Goal: Task Accomplishment & Management: Manage account settings

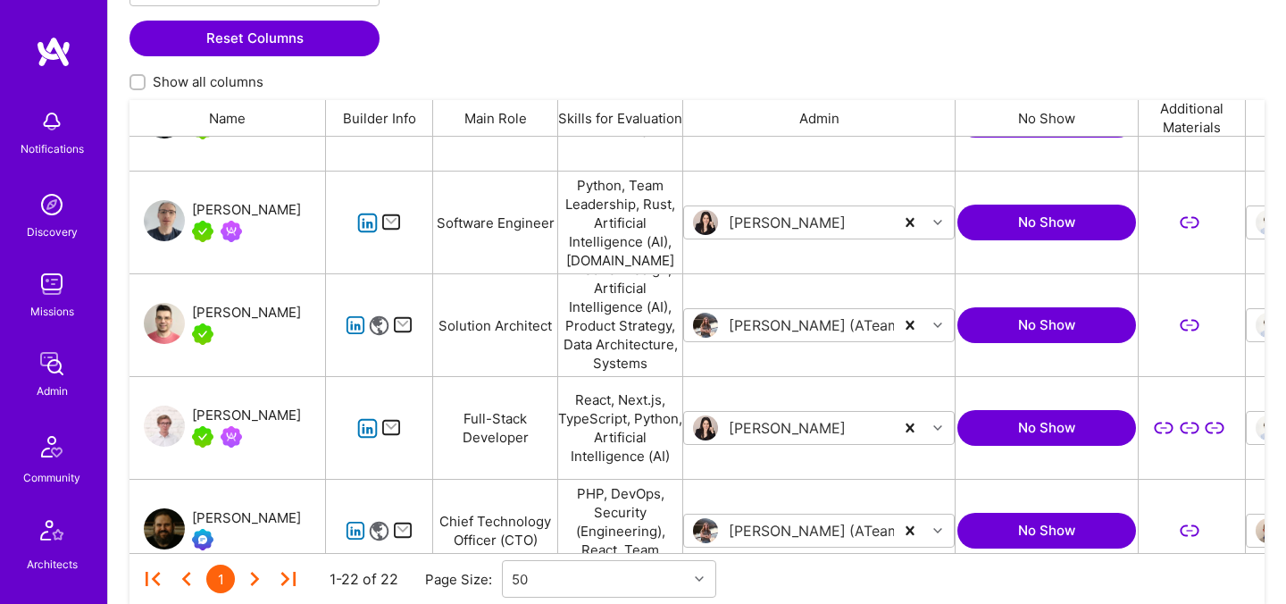
scroll to position [536, 0]
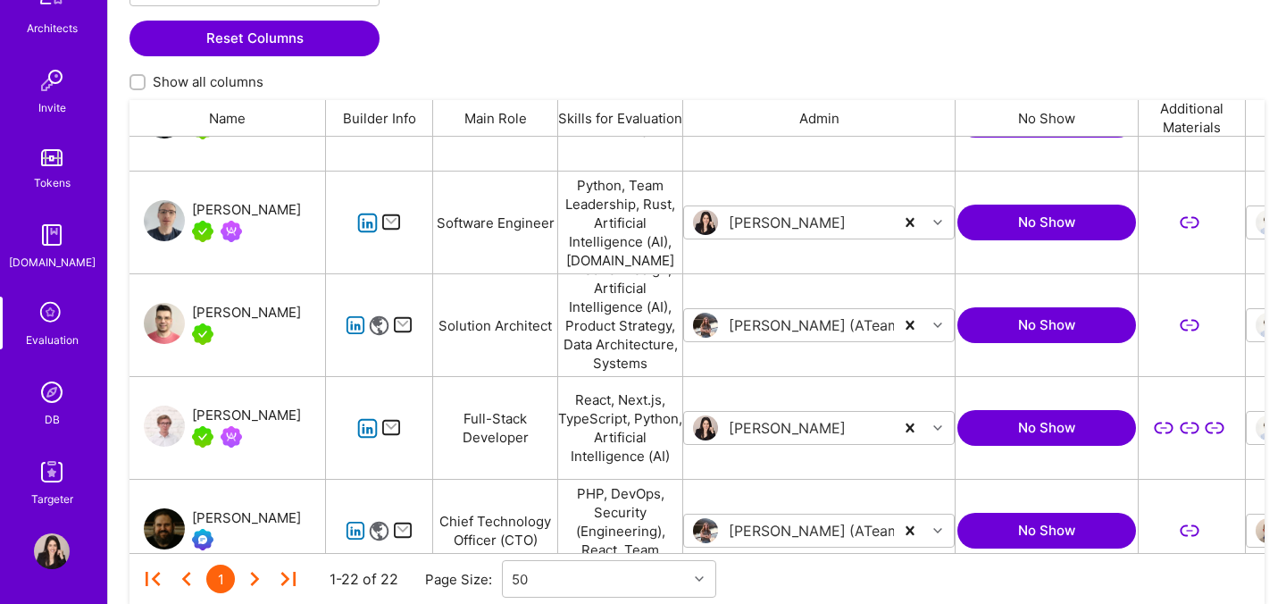
click at [53, 403] on img at bounding box center [52, 392] width 36 height 36
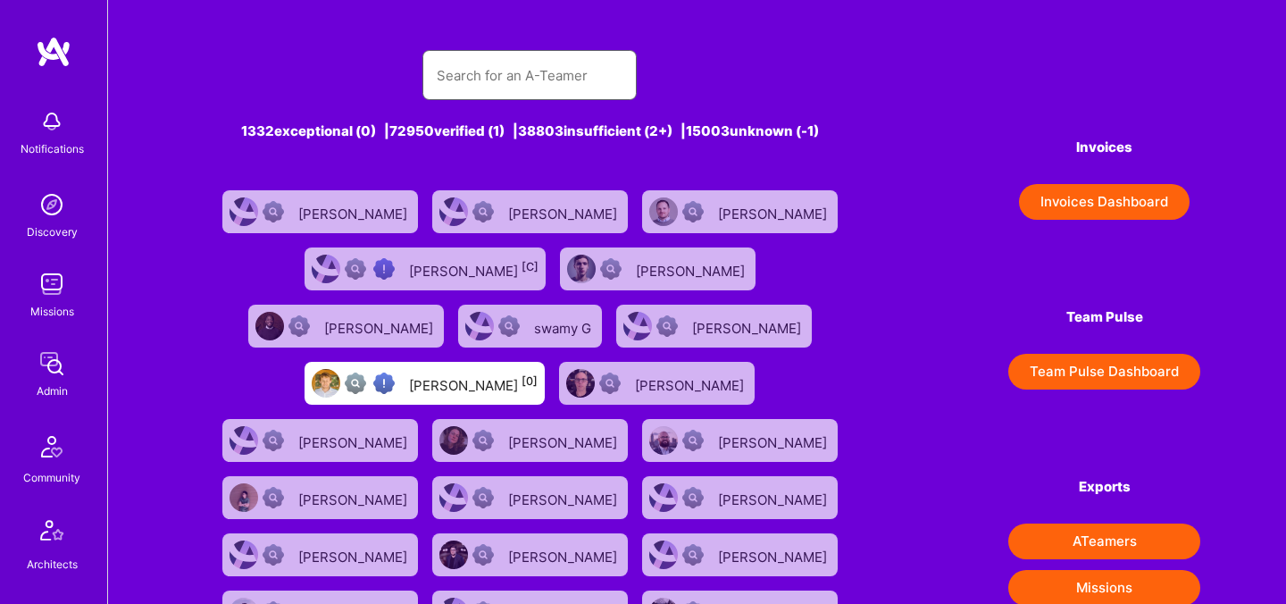
click at [511, 81] on input "text" at bounding box center [530, 76] width 186 height 46
paste input "[PERSON_NAME]"
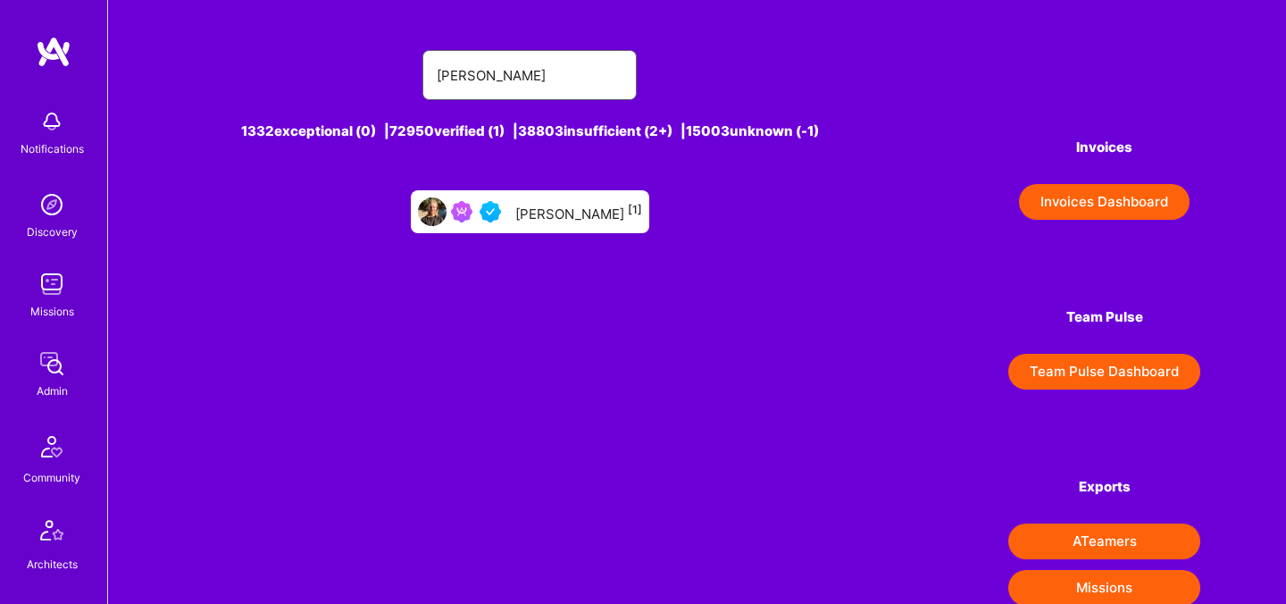
type input "[PERSON_NAME]"
click at [501, 211] on img at bounding box center [490, 211] width 21 height 21
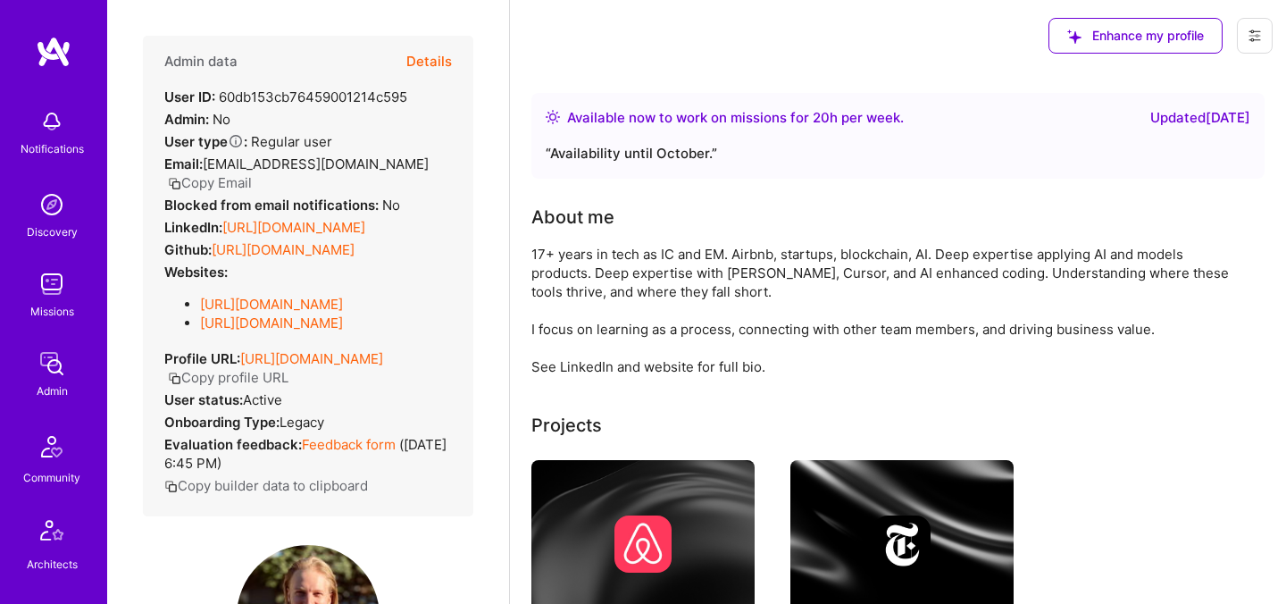
click at [412, 74] on button "Details" at bounding box center [429, 62] width 46 height 52
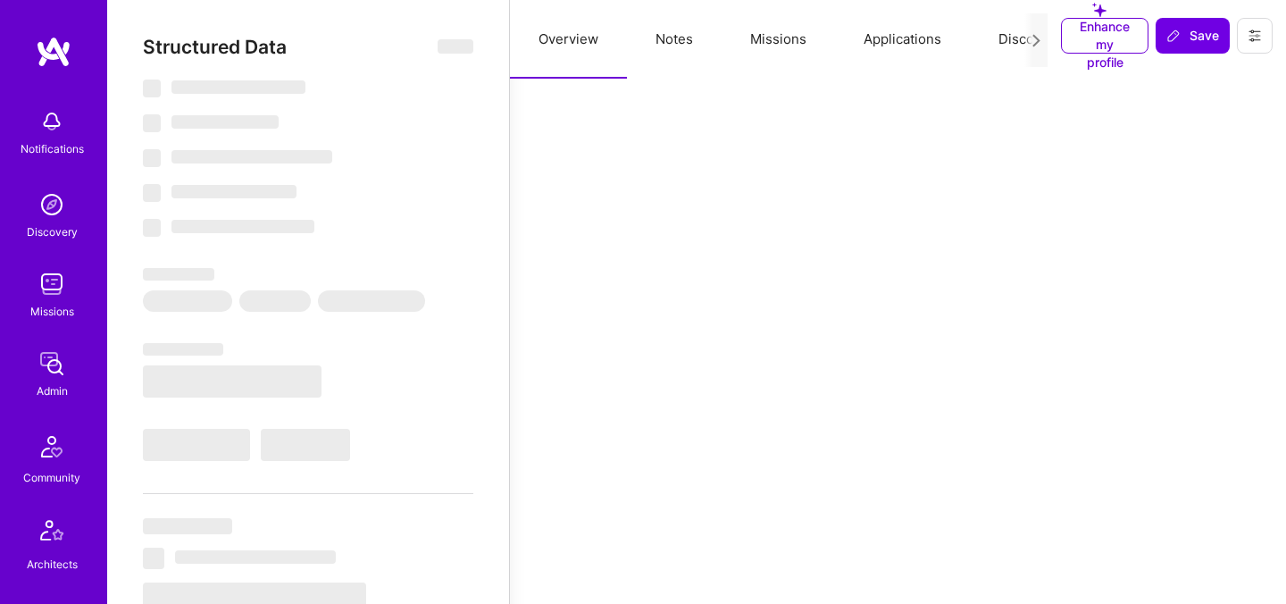
select select "Right Now"
select select "5"
select select "4"
select select "6"
select select "7"
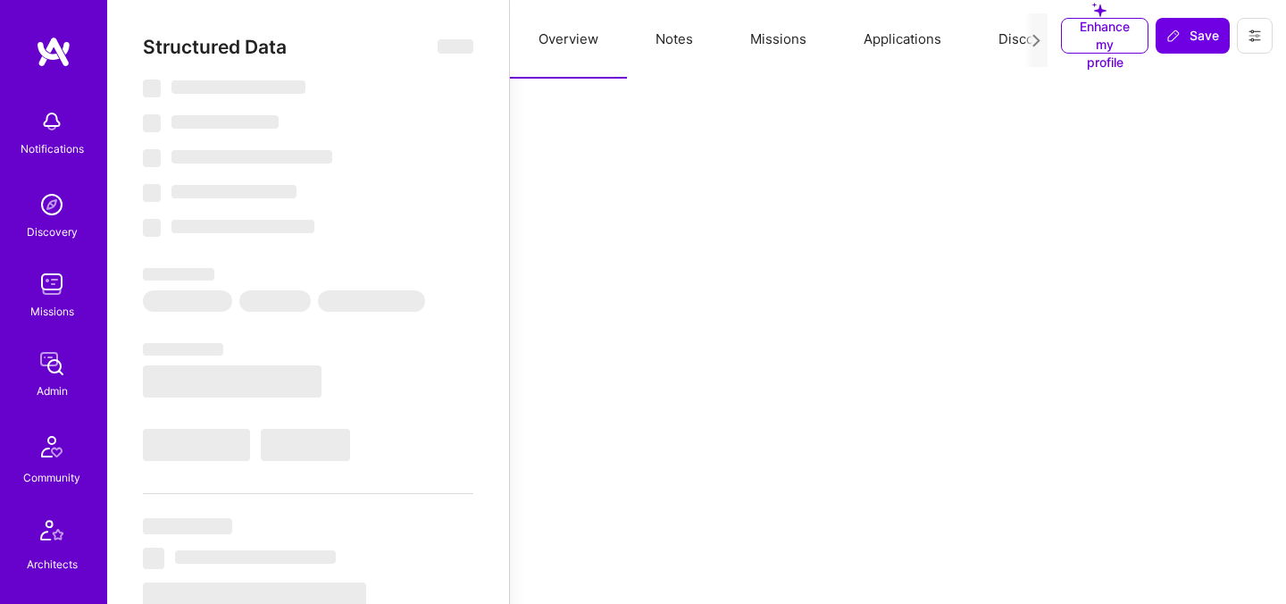
select select "US"
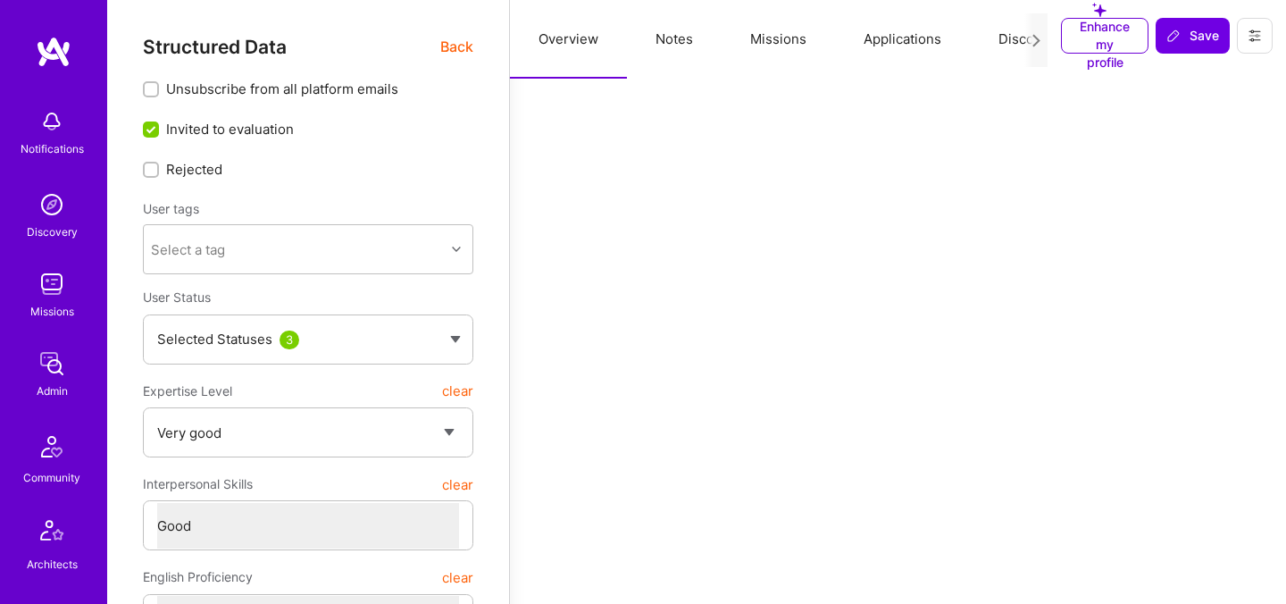
click at [1032, 47] on div at bounding box center [1035, 40] width 23 height 54
click at [1031, 34] on icon at bounding box center [1036, 40] width 13 height 13
click at [1248, 39] on icon at bounding box center [1255, 36] width 14 height 14
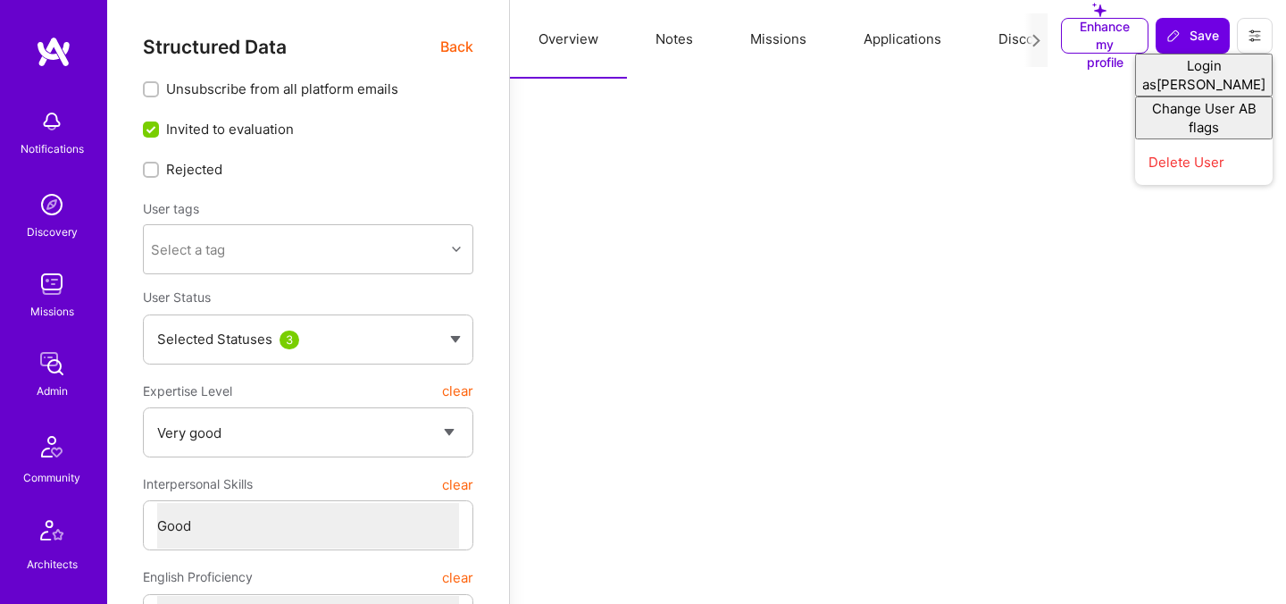
click at [1015, 77] on button "Discovery" at bounding box center [1030, 39] width 121 height 79
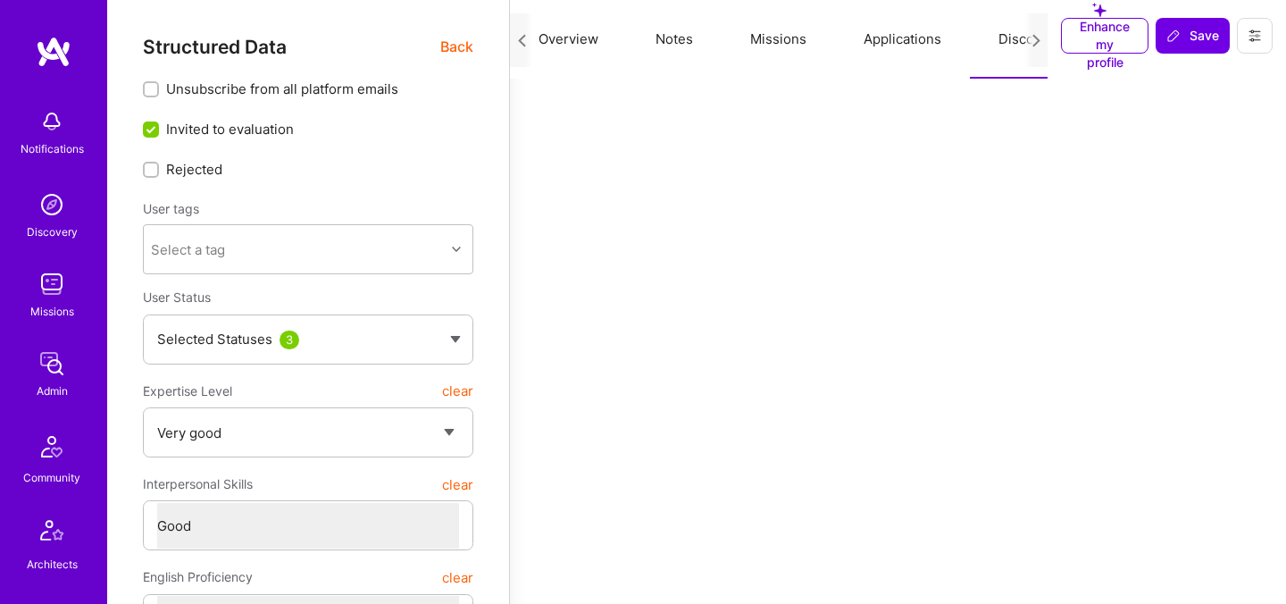
scroll to position [0, 164]
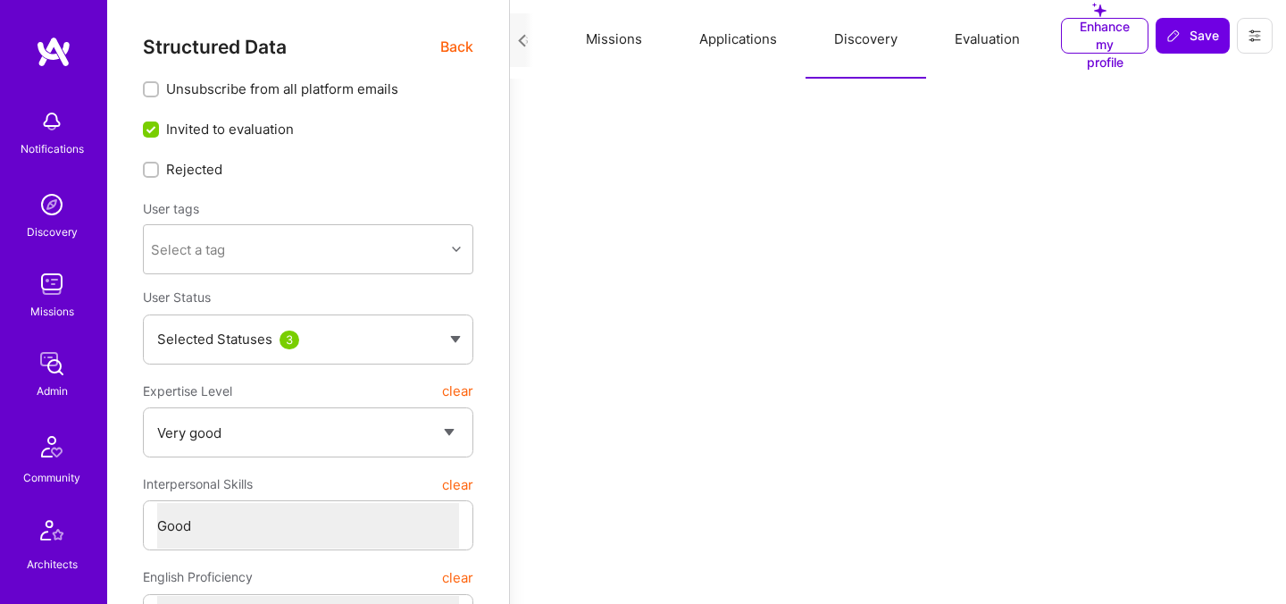
click at [997, 39] on button "Evaluation" at bounding box center [987, 39] width 122 height 79
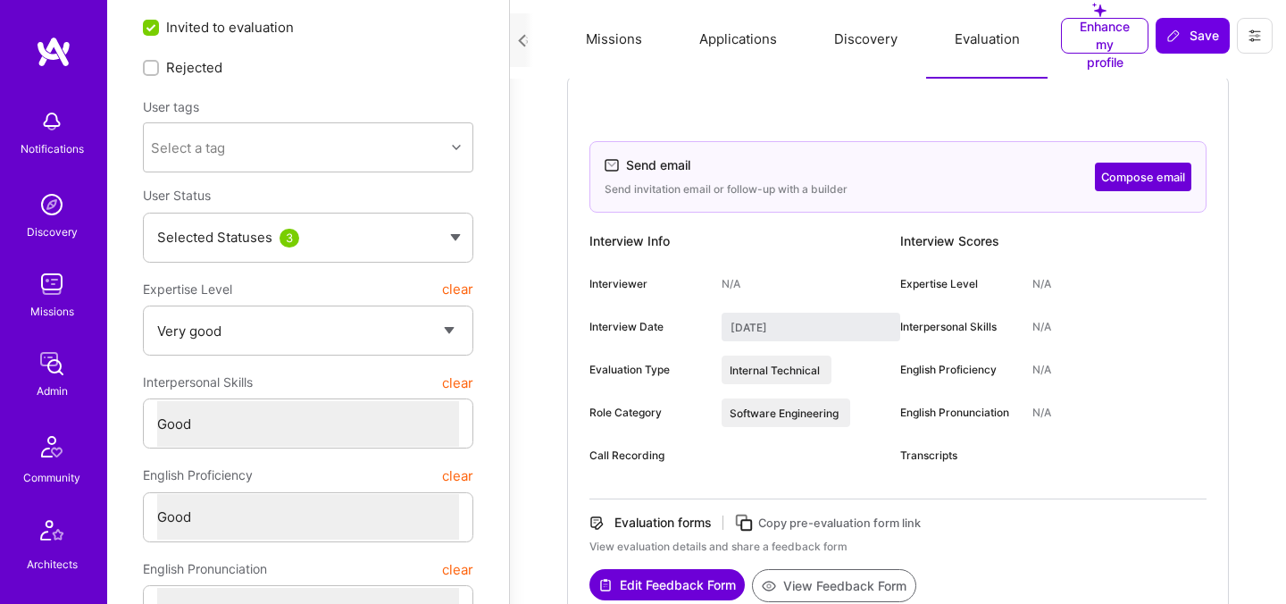
scroll to position [0, 0]
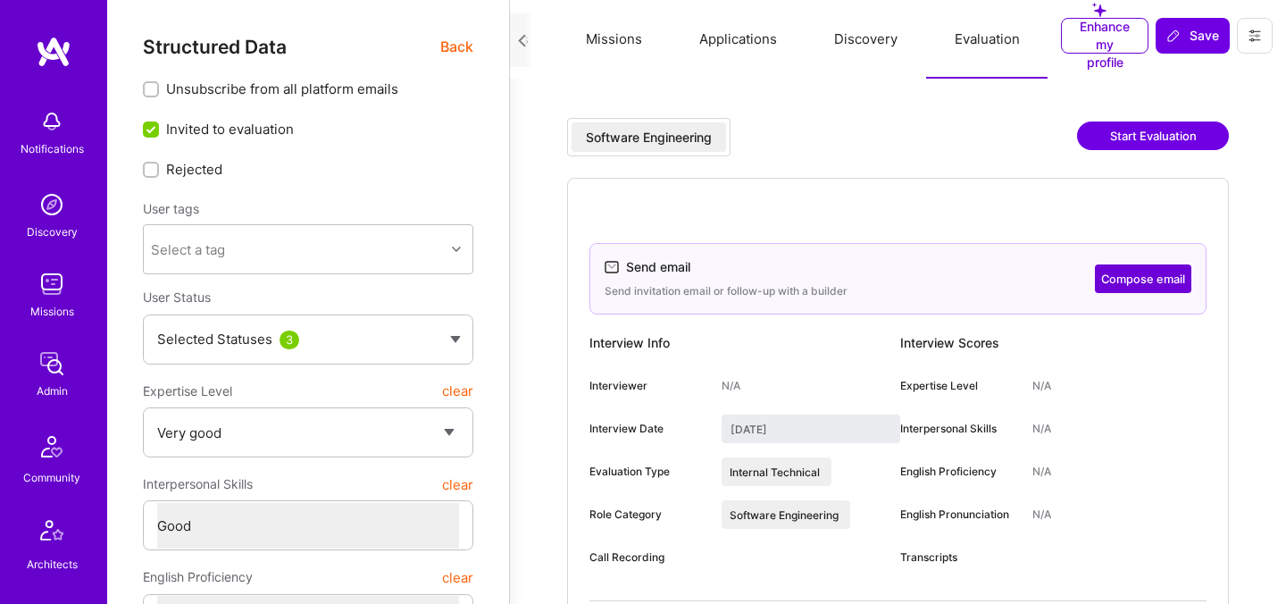
click at [455, 51] on span "Back" at bounding box center [456, 47] width 33 height 22
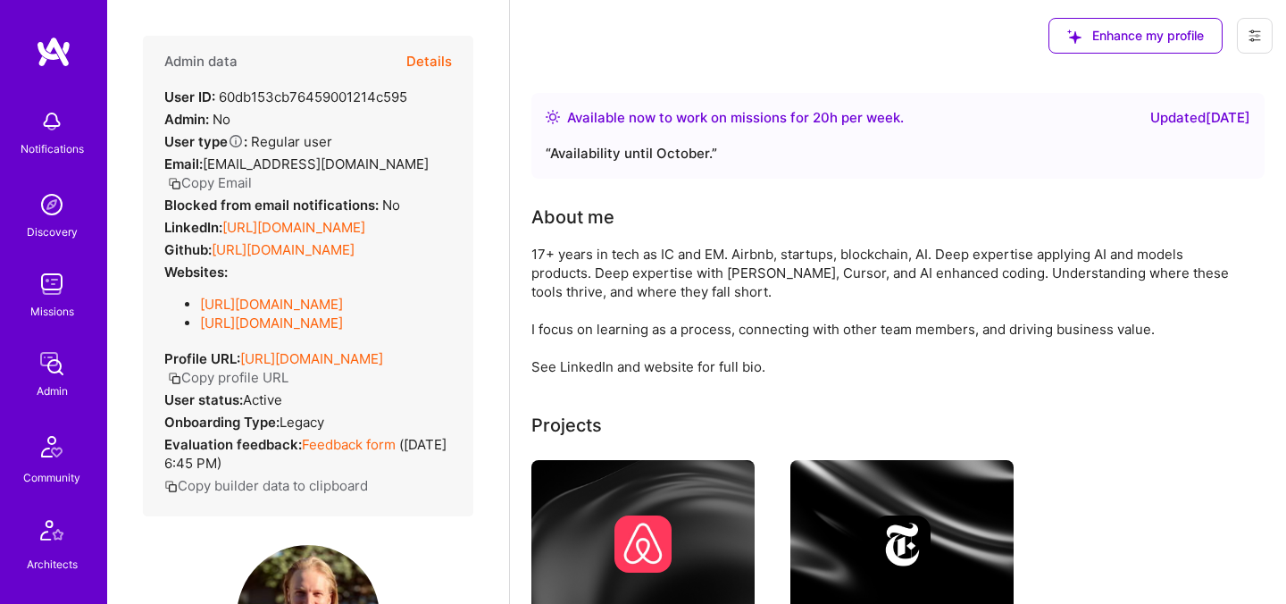
click at [451, 45] on button "Details" at bounding box center [429, 62] width 46 height 52
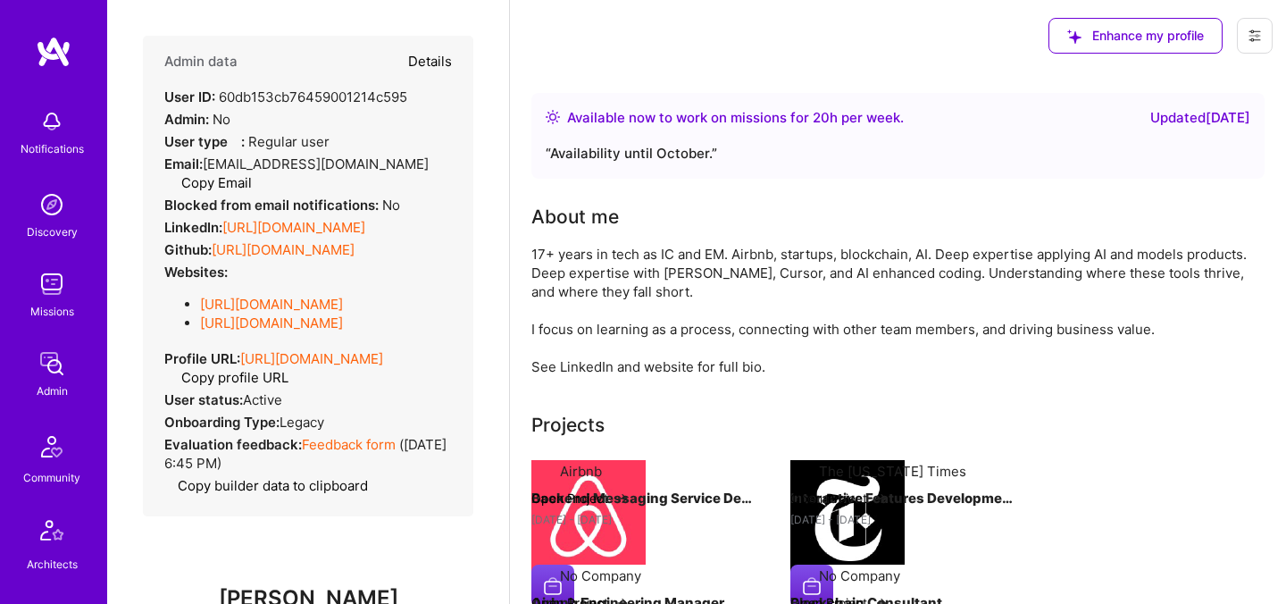
type textarea "x"
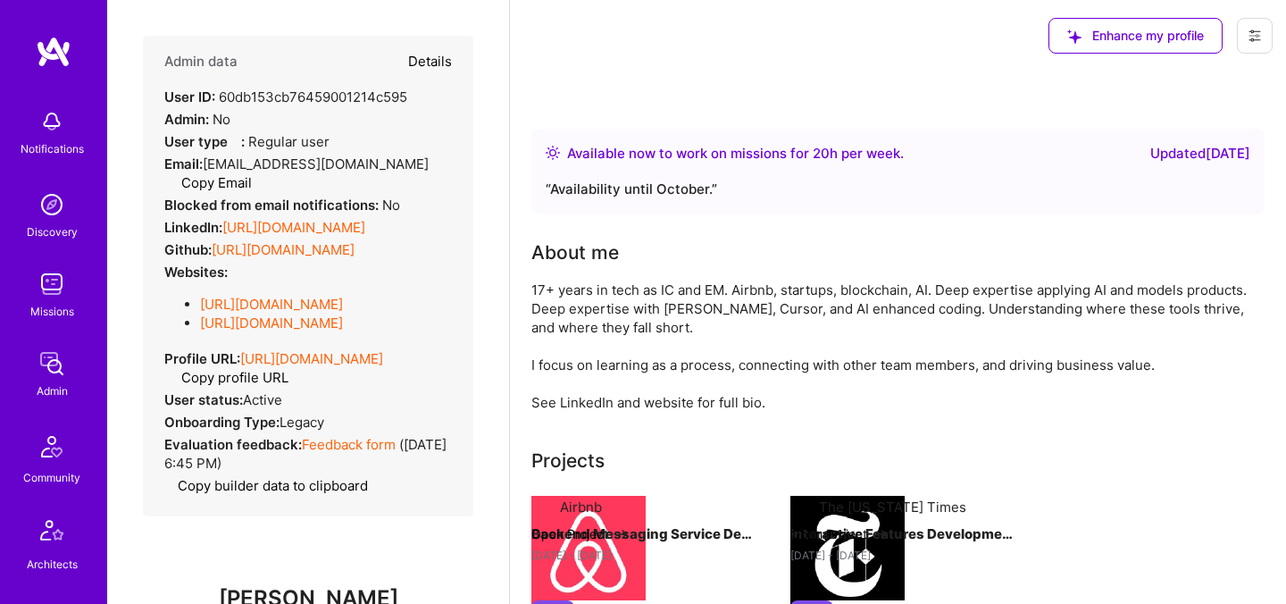
select select "5"
select select "4"
select select "6"
select select "7"
select select "US"
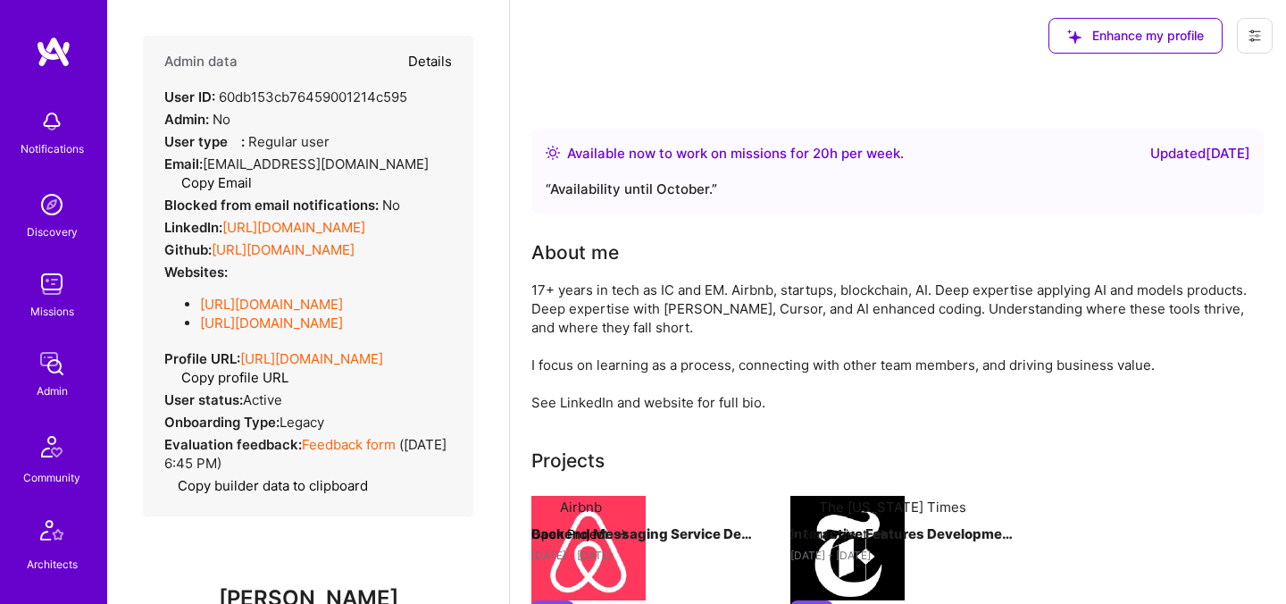
select select "Right Now"
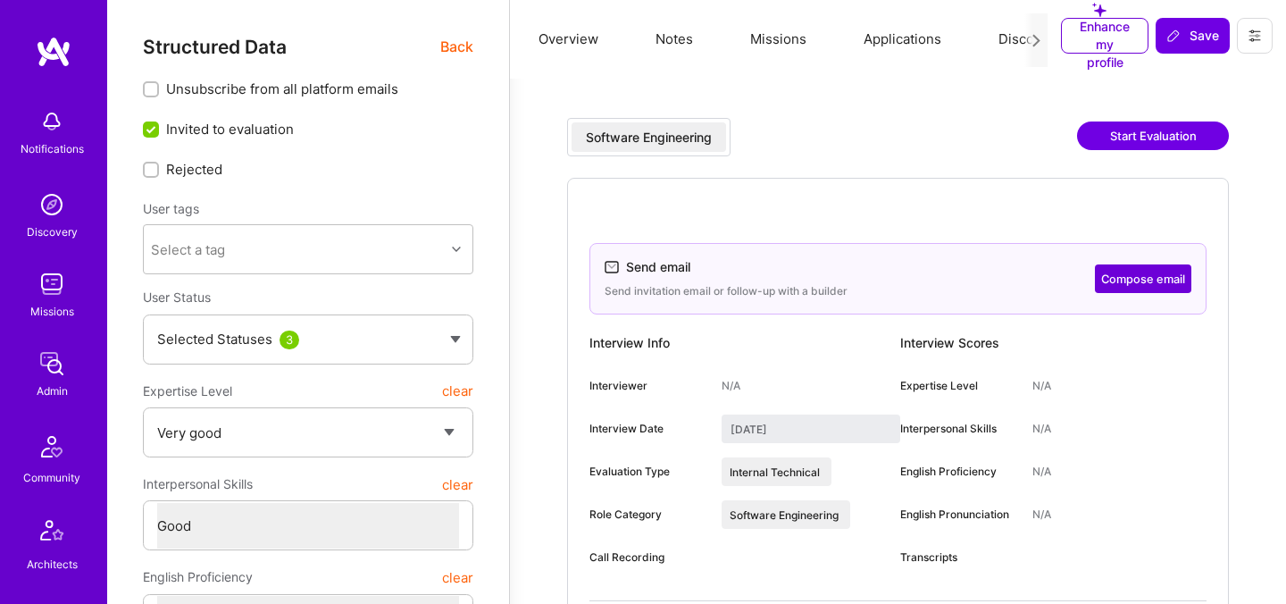
click at [451, 46] on span "Back" at bounding box center [456, 47] width 33 height 22
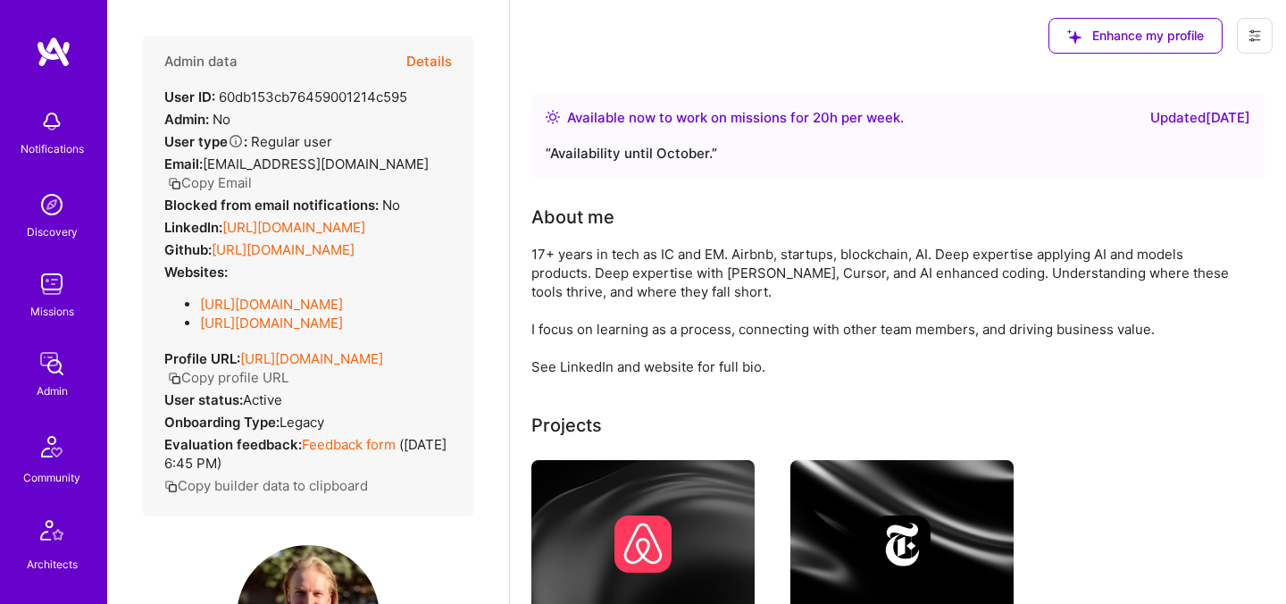
click at [437, 60] on button "Details" at bounding box center [429, 62] width 46 height 52
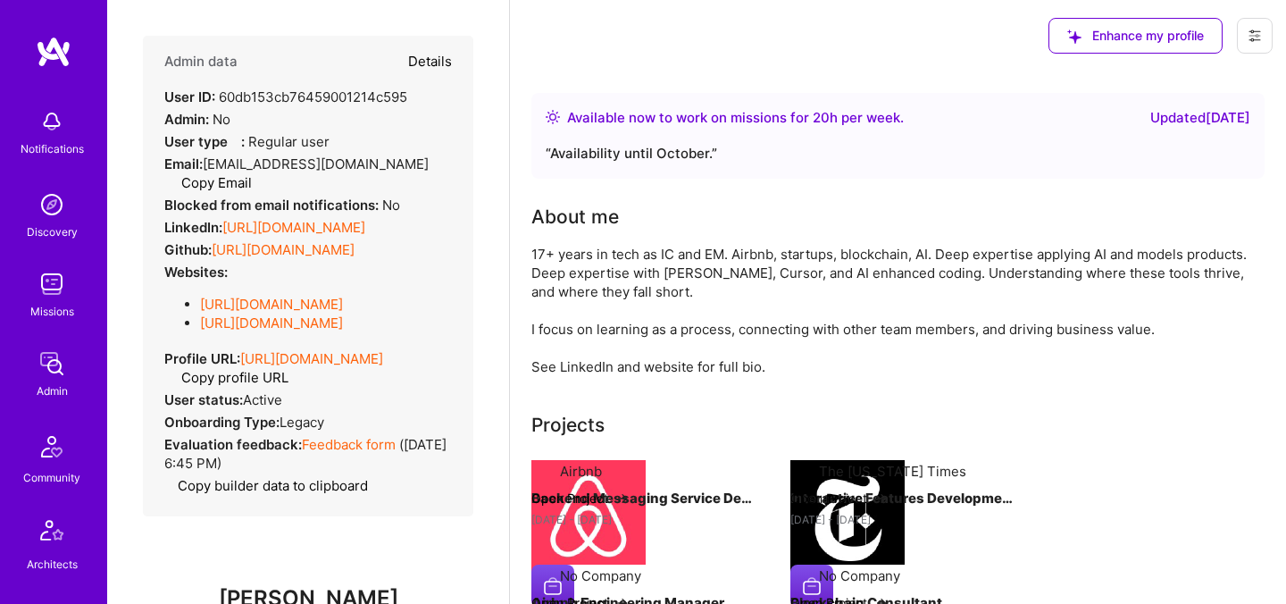
type textarea "x"
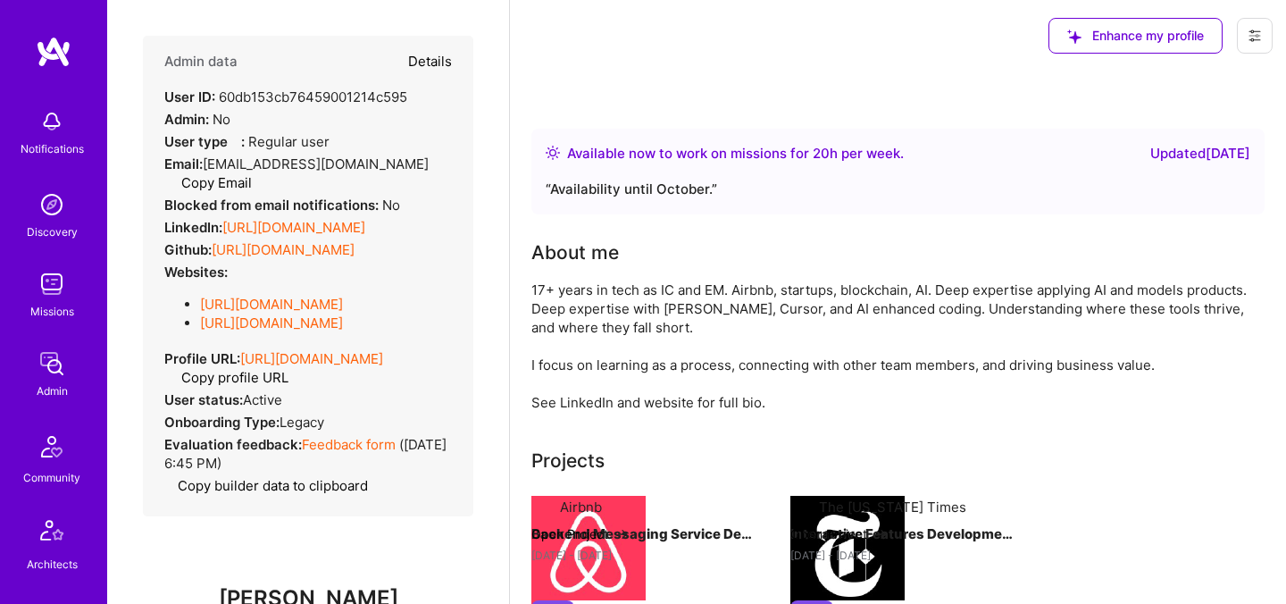
select select "5"
select select "4"
select select "6"
select select "7"
select select "US"
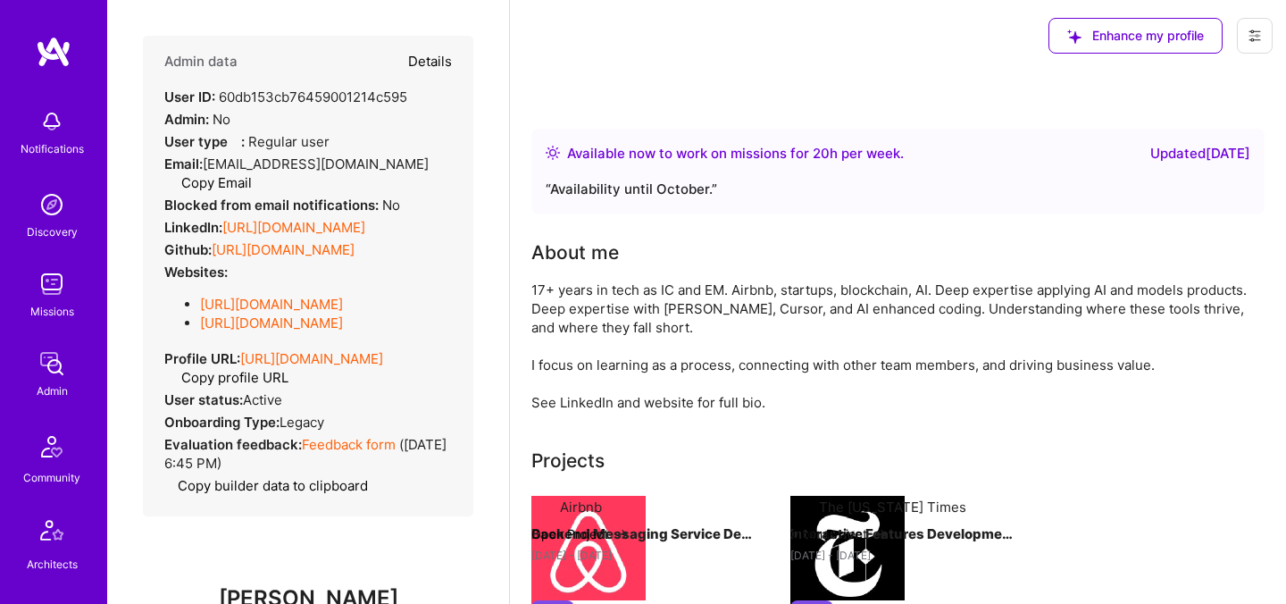
select select "Right Now"
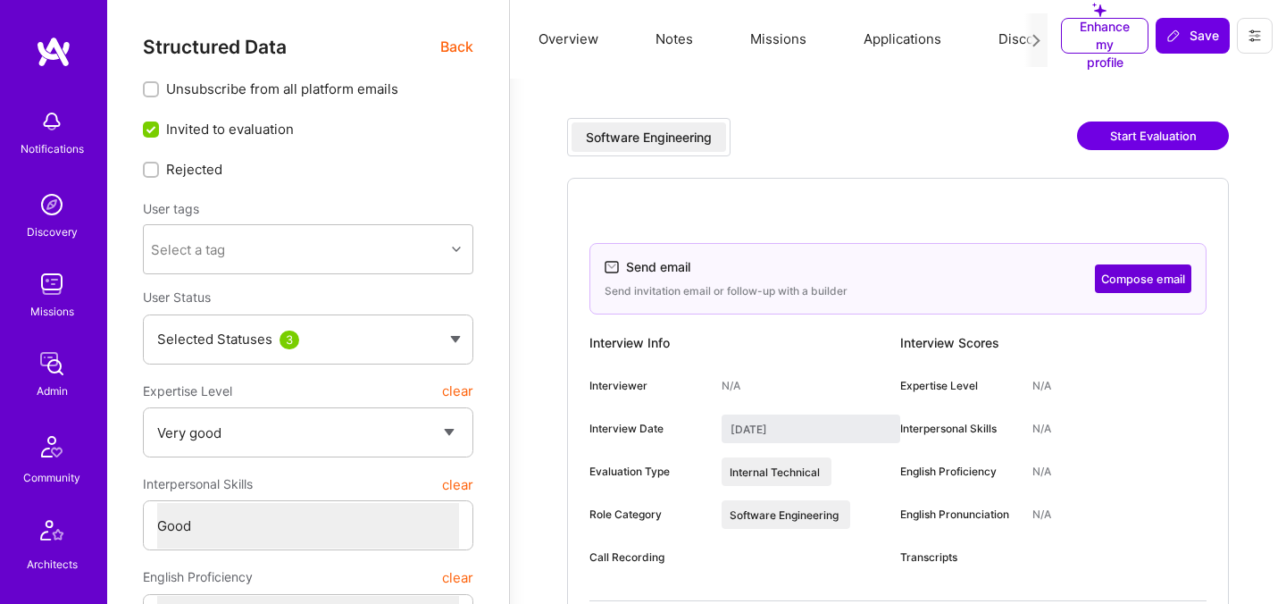
click at [442, 51] on span "Back" at bounding box center [456, 47] width 33 height 22
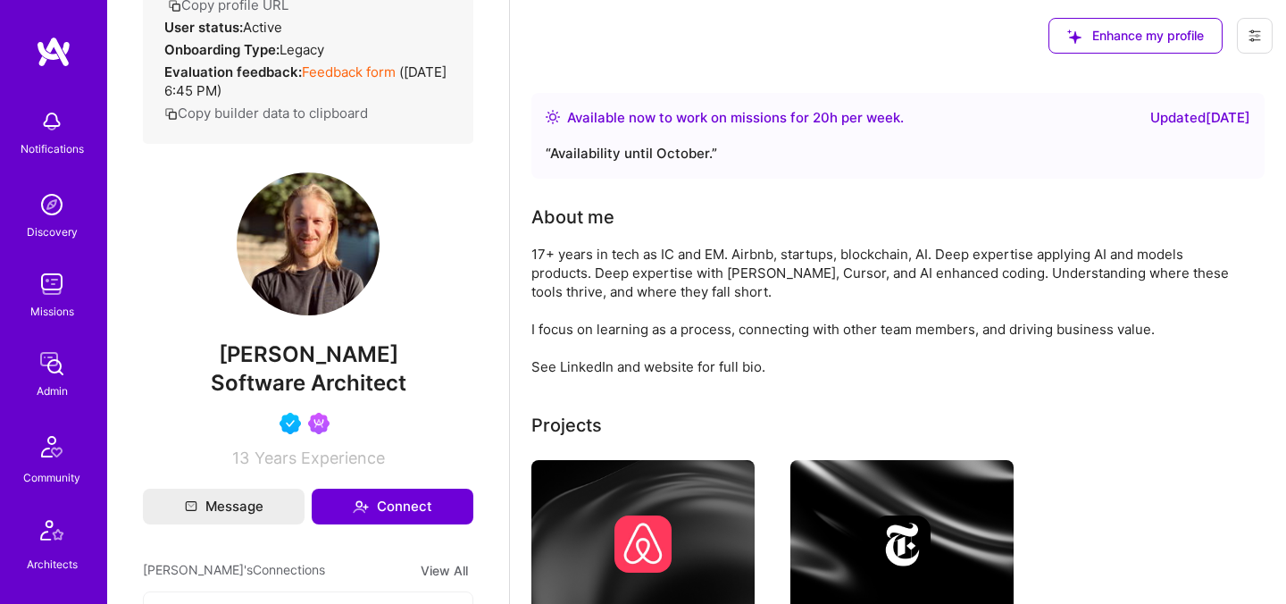
scroll to position [373, 0]
drag, startPoint x: 238, startPoint y: 354, endPoint x: 378, endPoint y: 355, distance: 140.2
click at [378, 355] on span "[PERSON_NAME]" at bounding box center [308, 353] width 330 height 27
copy span "[PERSON_NAME]"
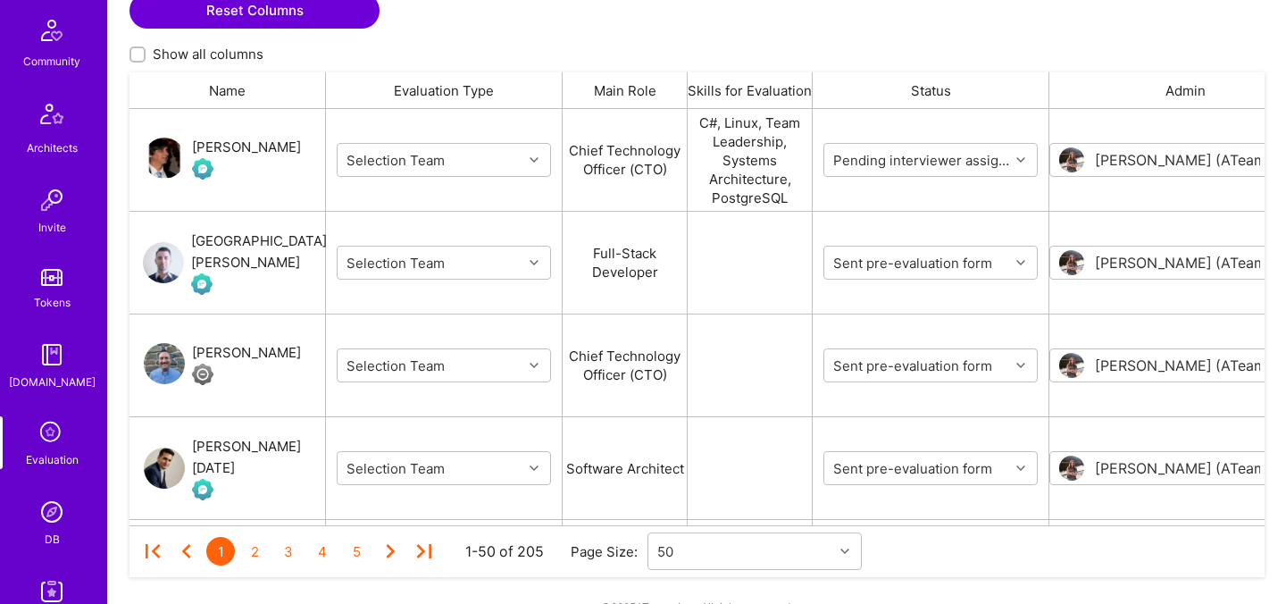
scroll to position [536, 0]
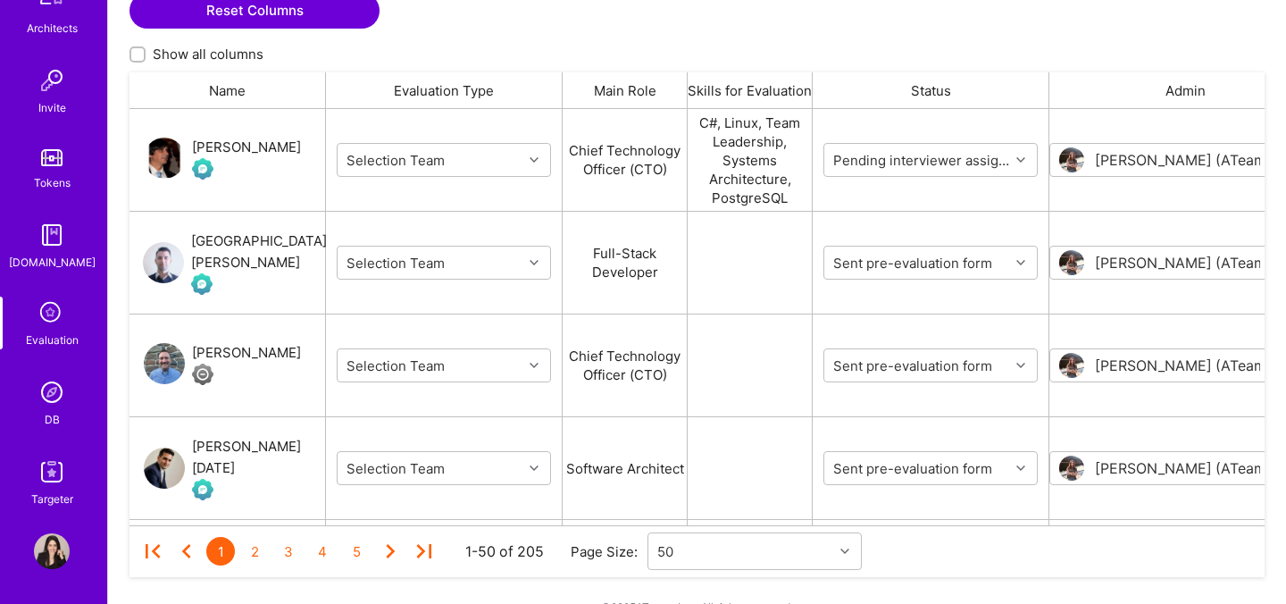
click at [51, 405] on img at bounding box center [52, 392] width 36 height 36
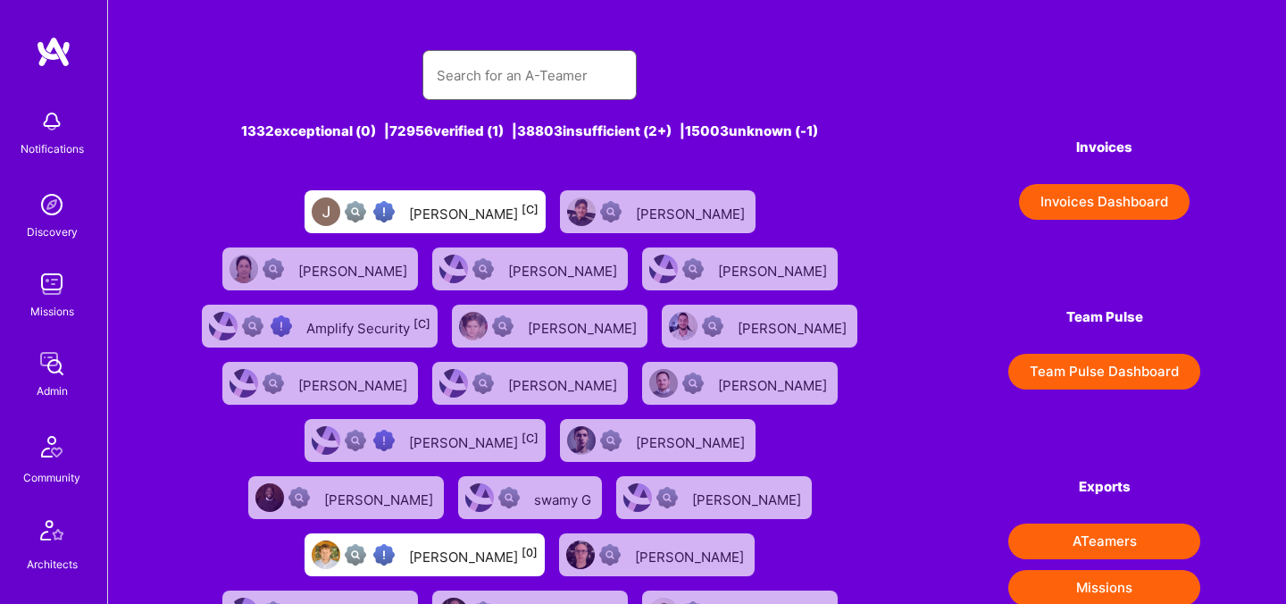
click at [557, 59] on input "text" at bounding box center [530, 76] width 186 height 46
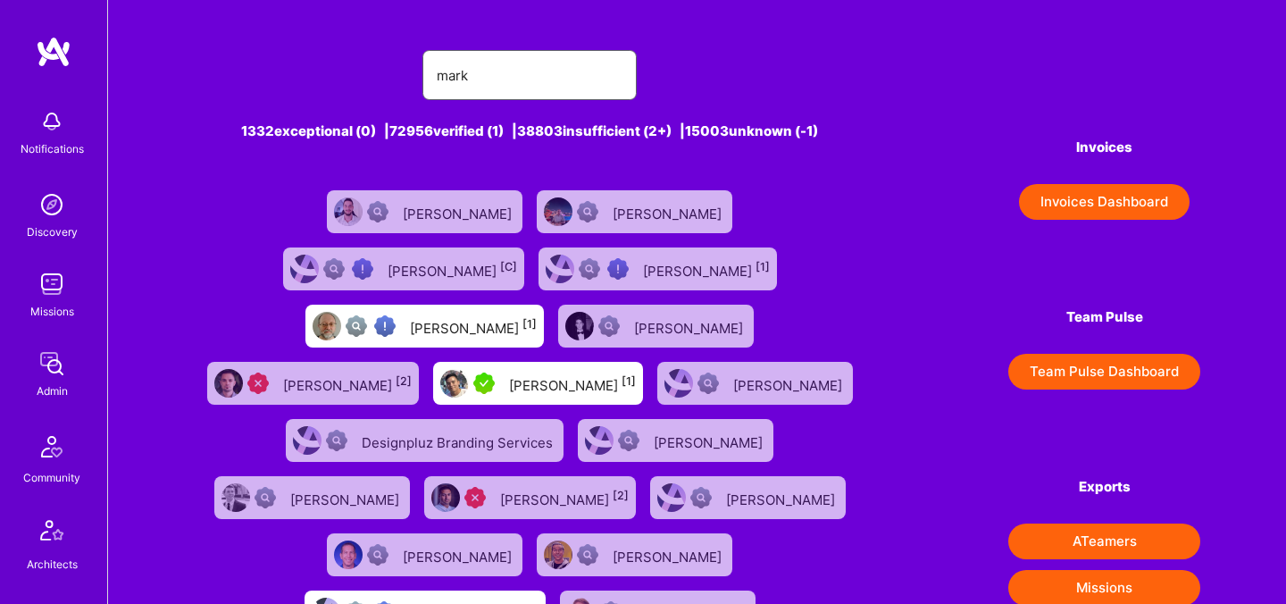
type input "[PERSON_NAME]"
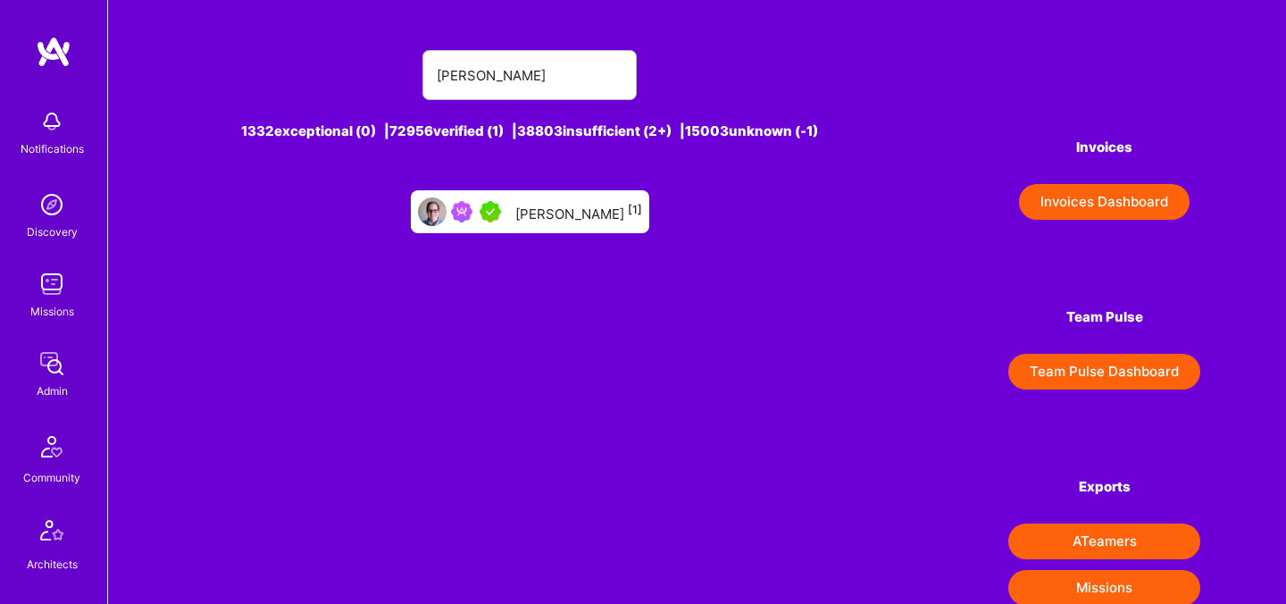
click at [576, 201] on div "Mark Conway [1]" at bounding box center [578, 211] width 127 height 23
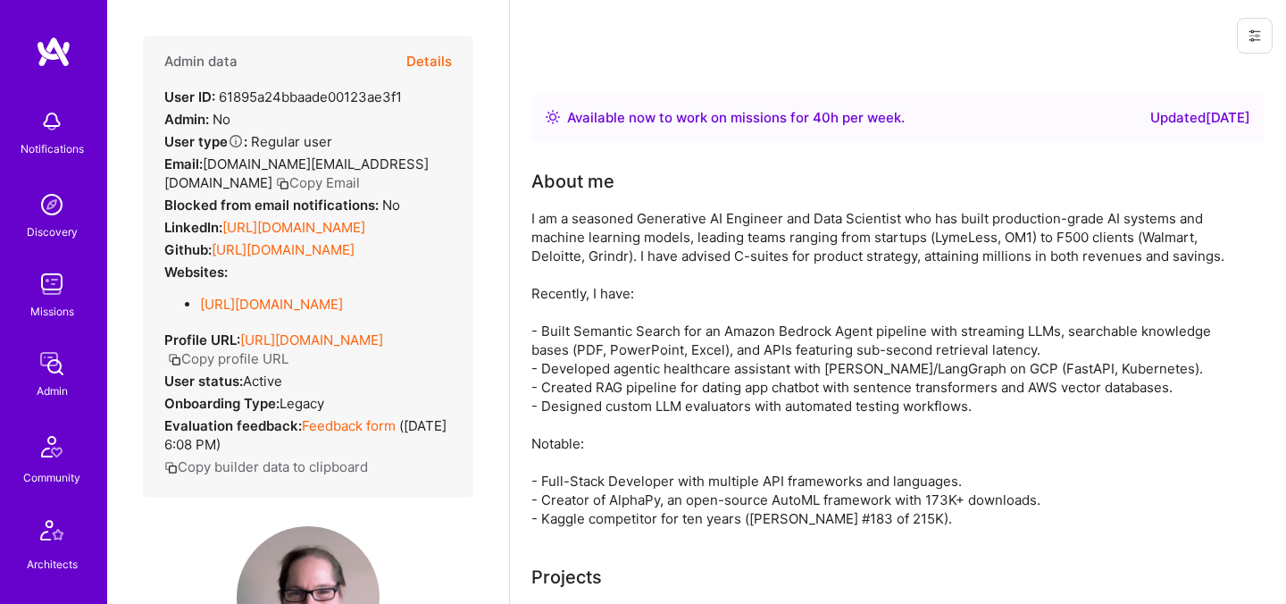
click at [445, 65] on button "Details" at bounding box center [429, 62] width 46 height 52
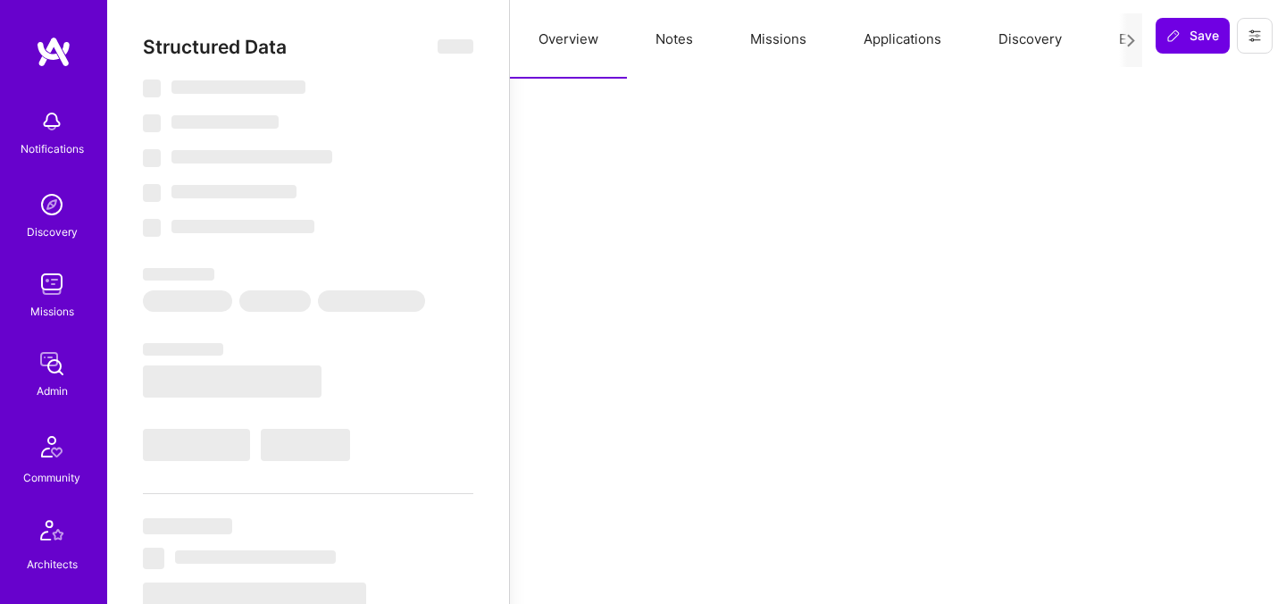
click at [1113, 40] on button "Evaluation" at bounding box center [1151, 39] width 122 height 79
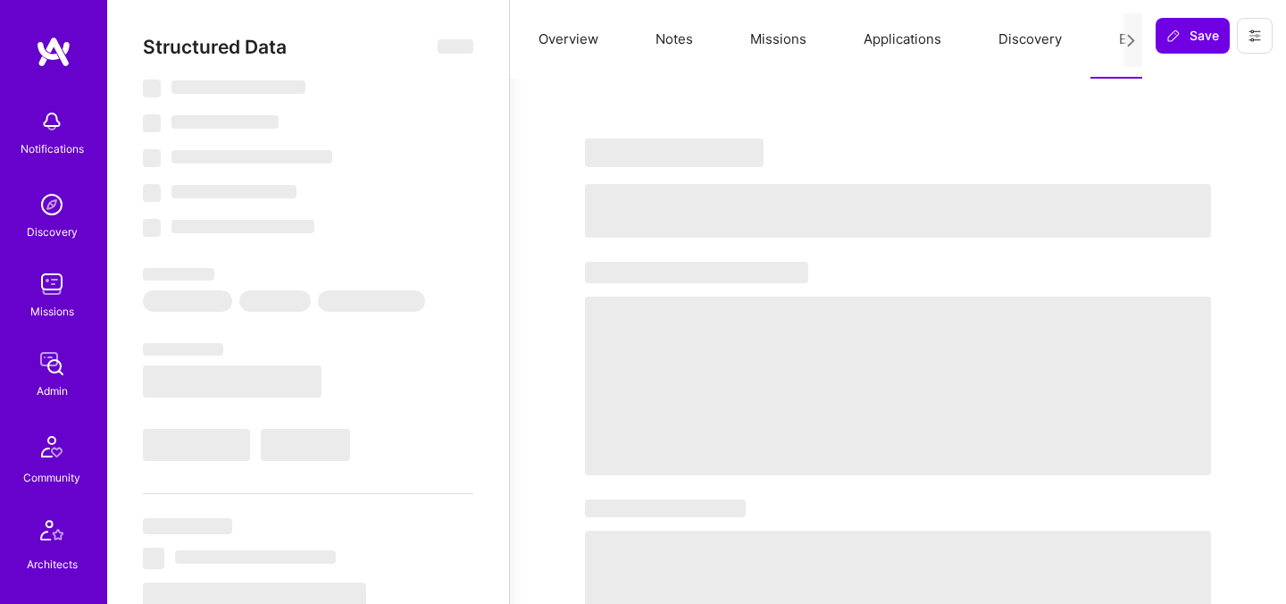
type textarea "x"
select select "Right Now"
select select "5"
select select "7"
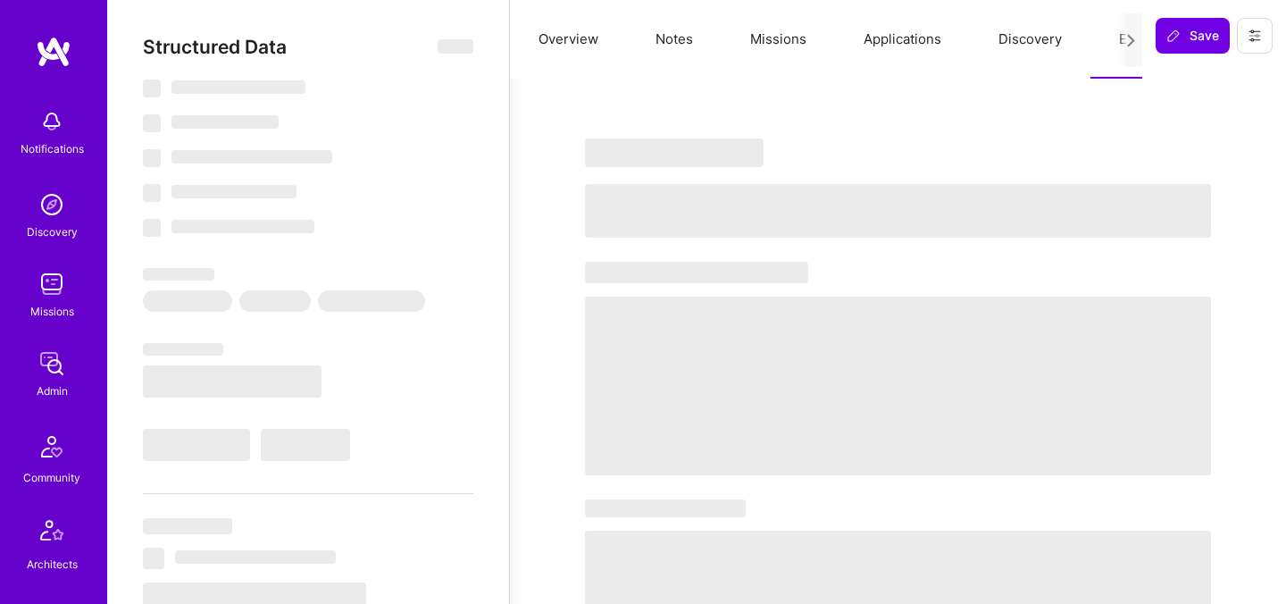
select select "7"
select select "US"
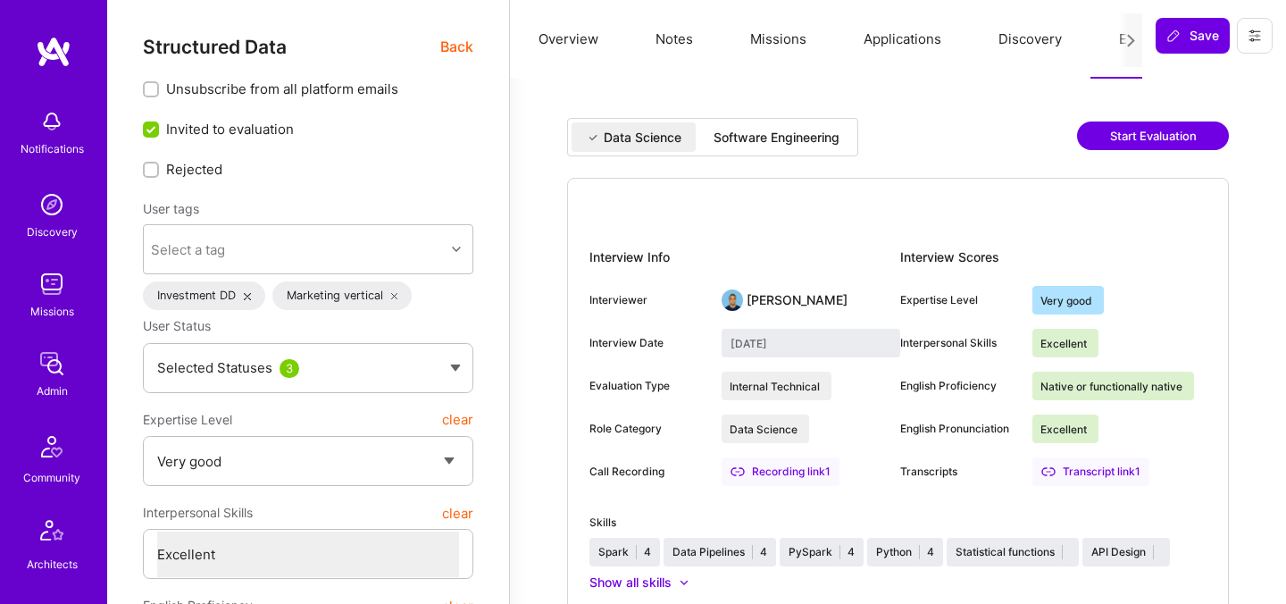
click at [798, 138] on div "Software Engineering" at bounding box center [777, 138] width 126 height 18
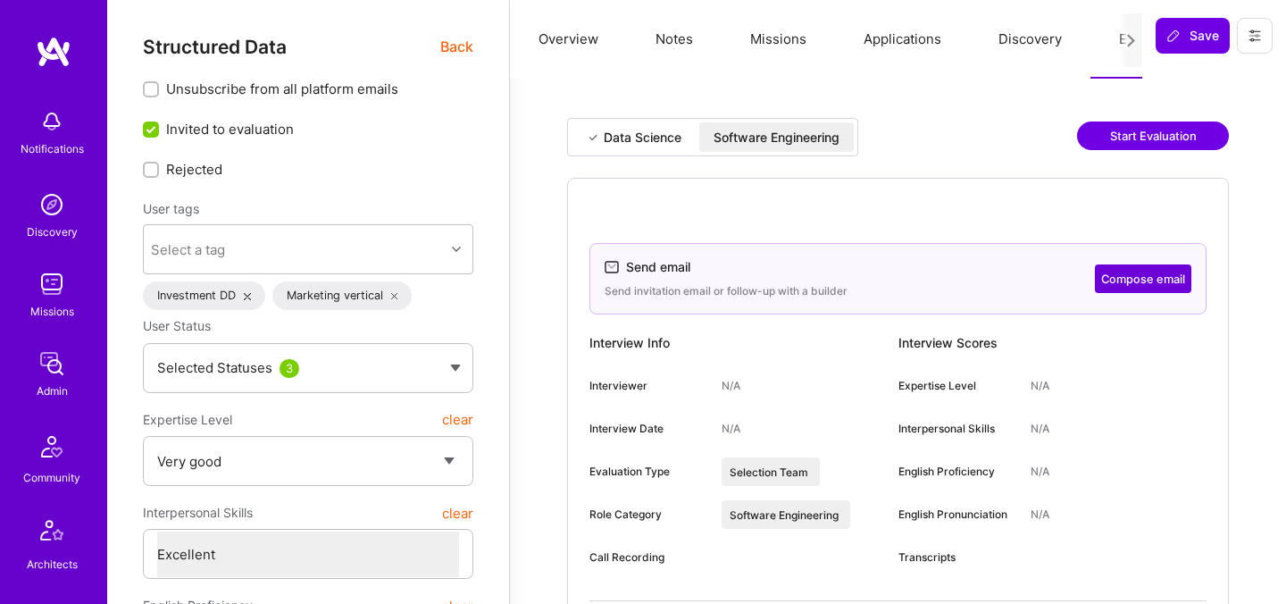
click at [458, 45] on span "Back" at bounding box center [456, 47] width 33 height 22
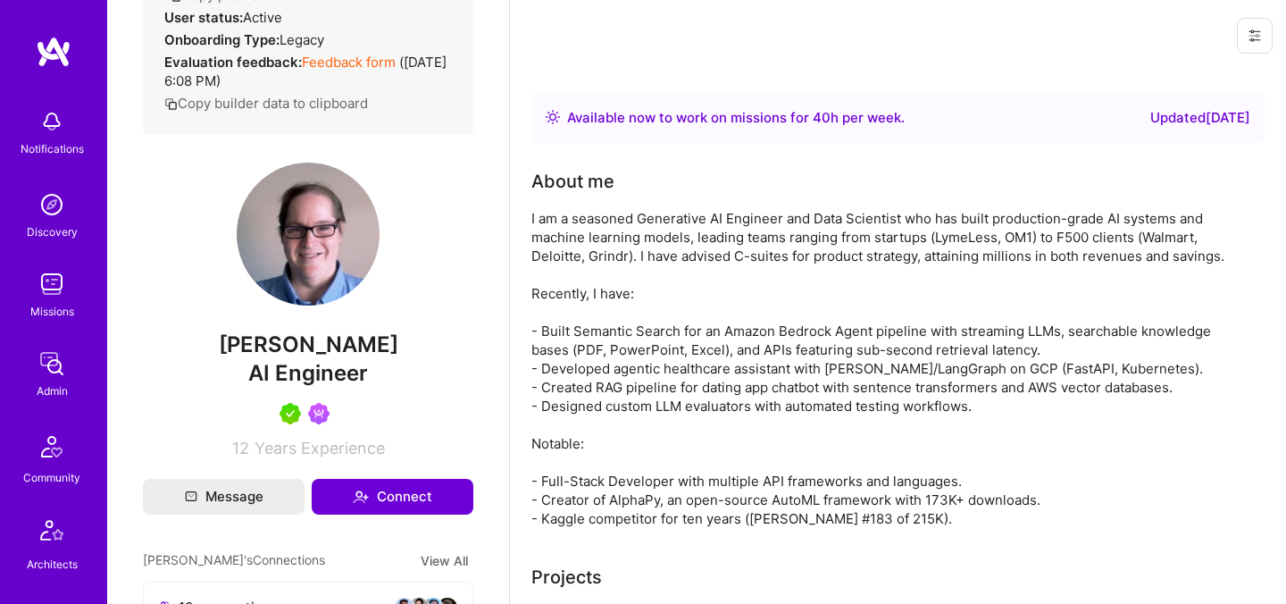
scroll to position [379, 0]
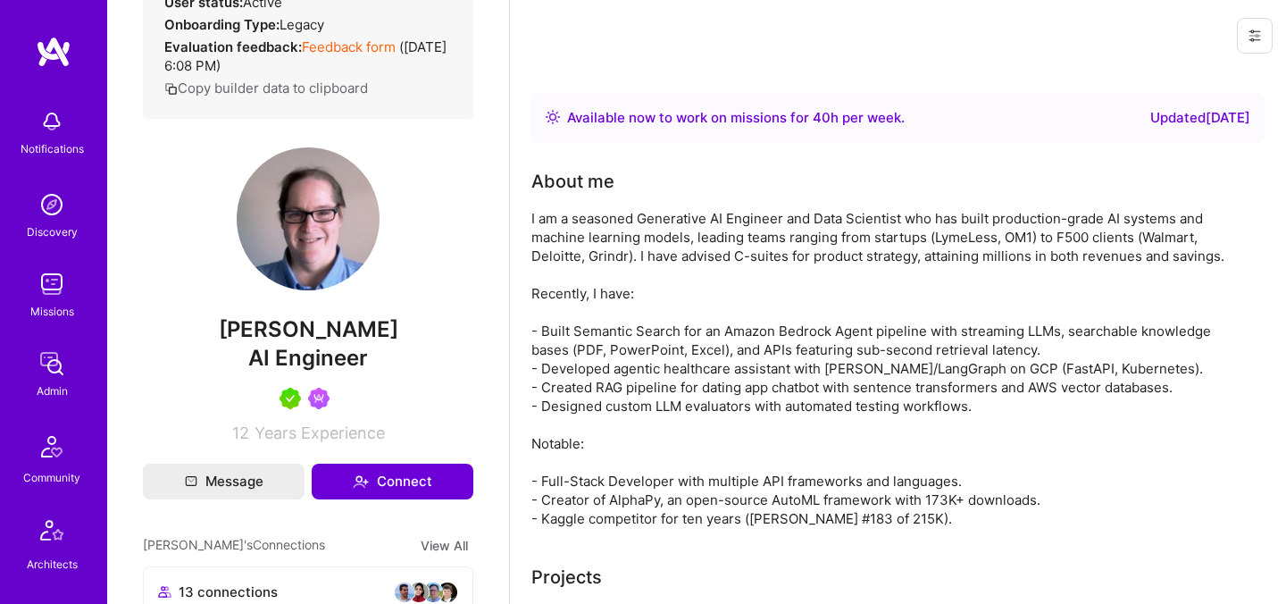
click at [350, 343] on span "Mark Conway" at bounding box center [308, 329] width 330 height 27
copy span "Mark Conway"
